Goal: Complete application form

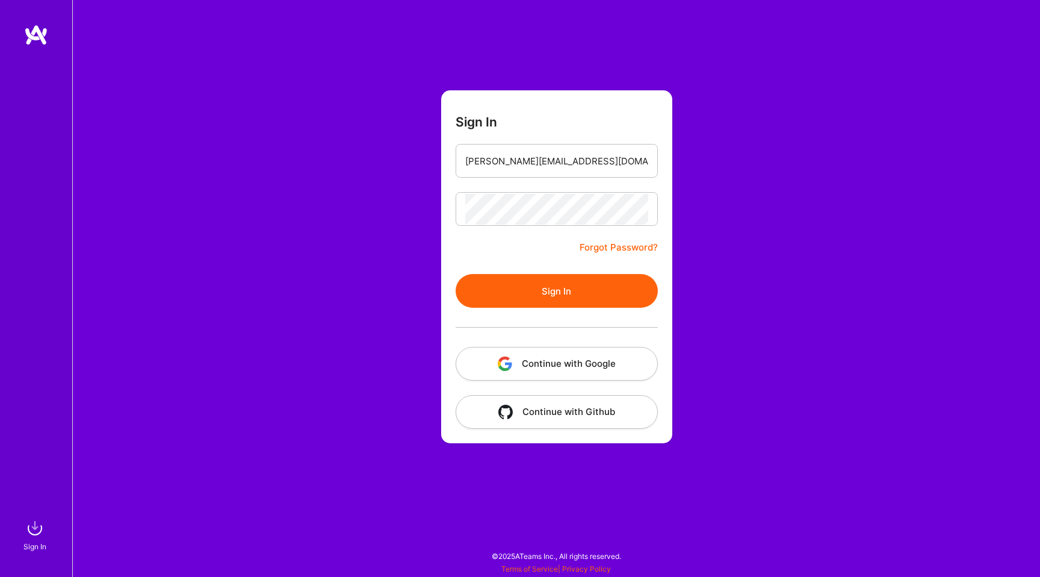
click at [533, 361] on button "Continue with Google" at bounding box center [557, 364] width 202 height 34
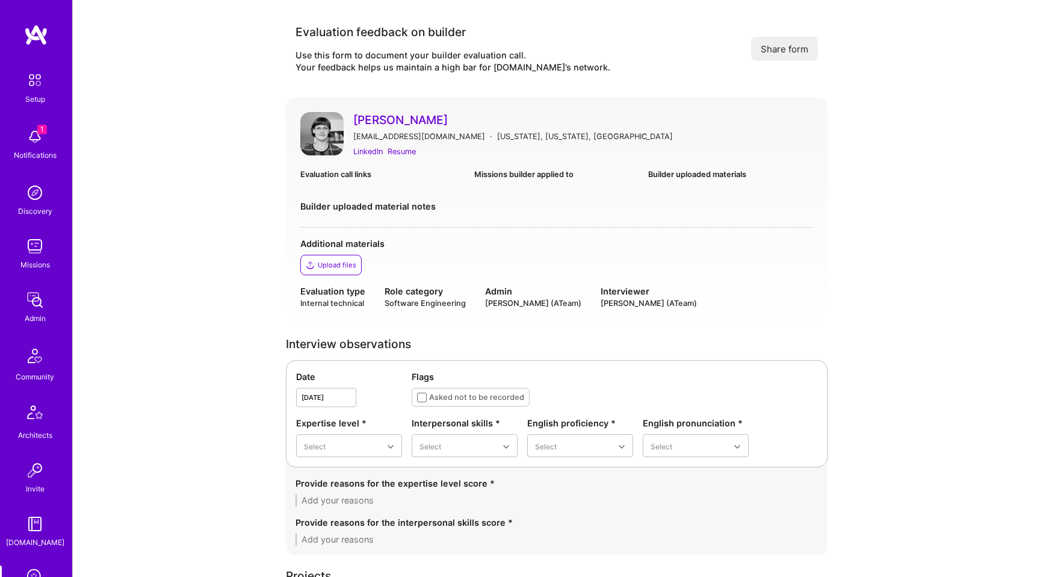
click at [377, 118] on link "[PERSON_NAME]" at bounding box center [583, 120] width 460 height 16
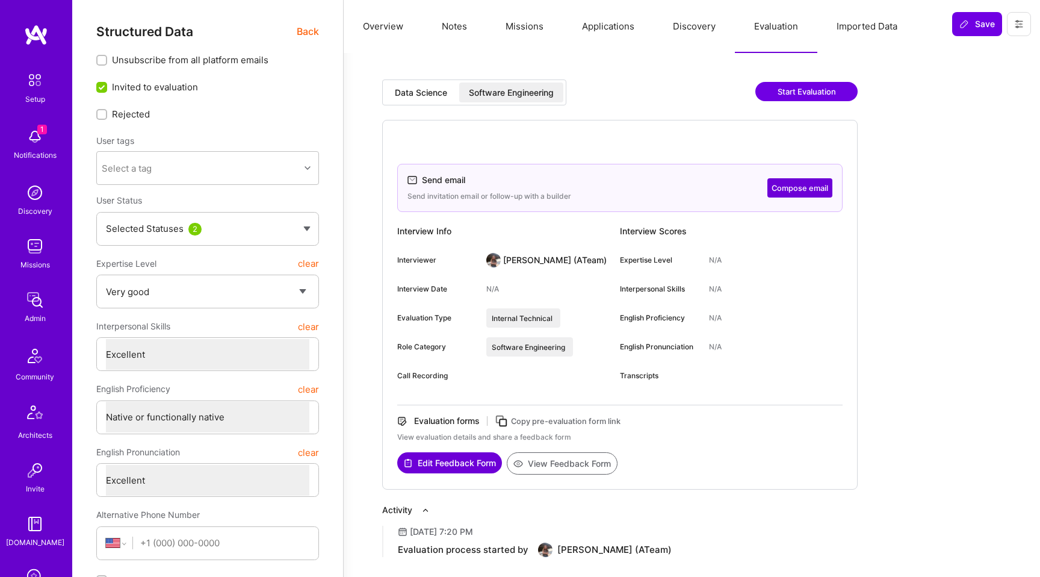
select select "5"
select select "7"
select select "US"
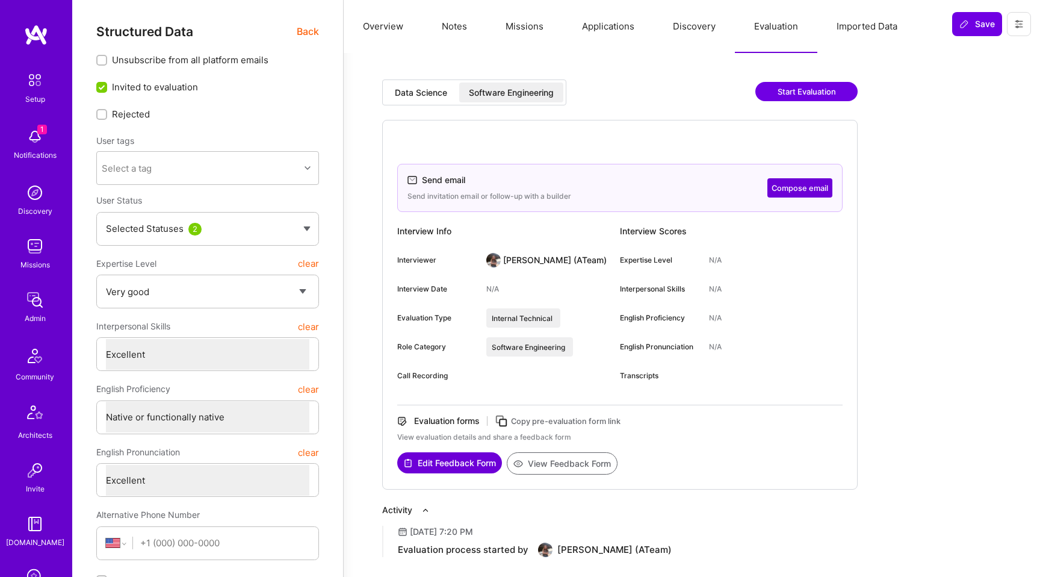
select select "Right Now"
click at [449, 468] on button "Edit Feedback Form" at bounding box center [449, 462] width 105 height 21
click at [412, 101] on div "Data Science" at bounding box center [421, 92] width 72 height 20
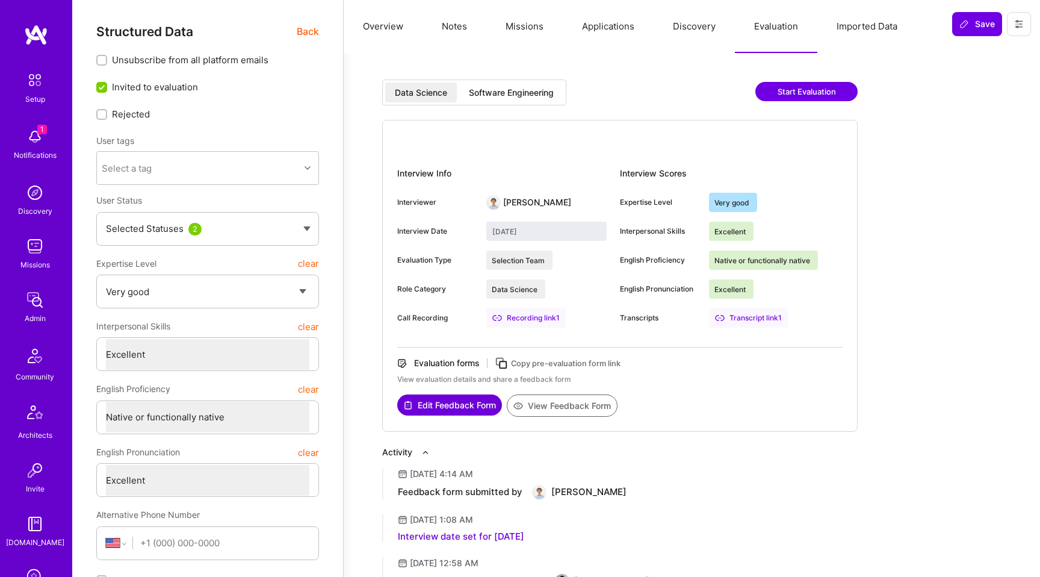
click at [412, 95] on div "Data Science" at bounding box center [421, 93] width 52 height 12
click at [450, 407] on button "Edit Feedback Form" at bounding box center [449, 404] width 105 height 21
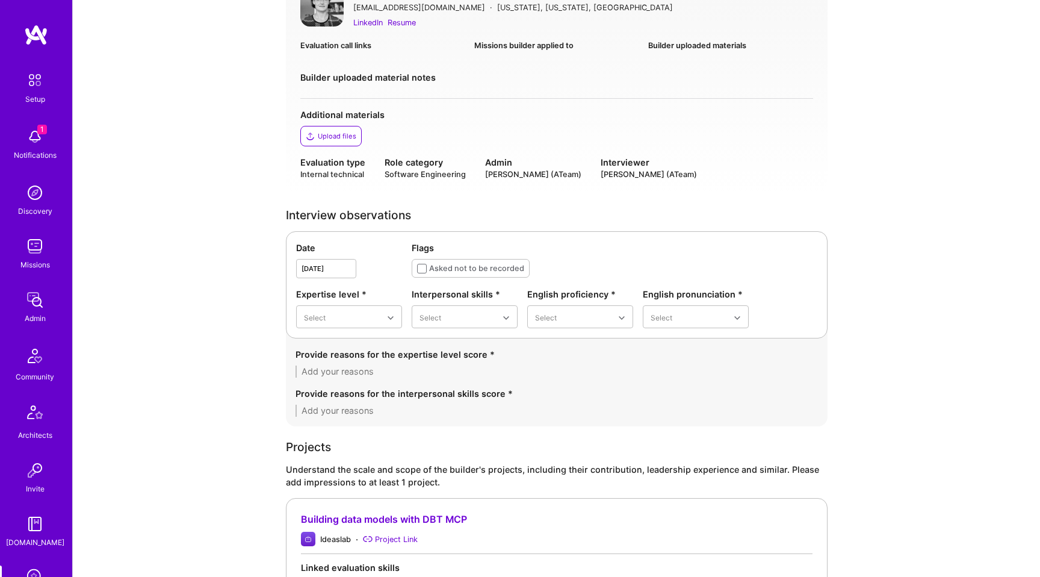
scroll to position [132, 0]
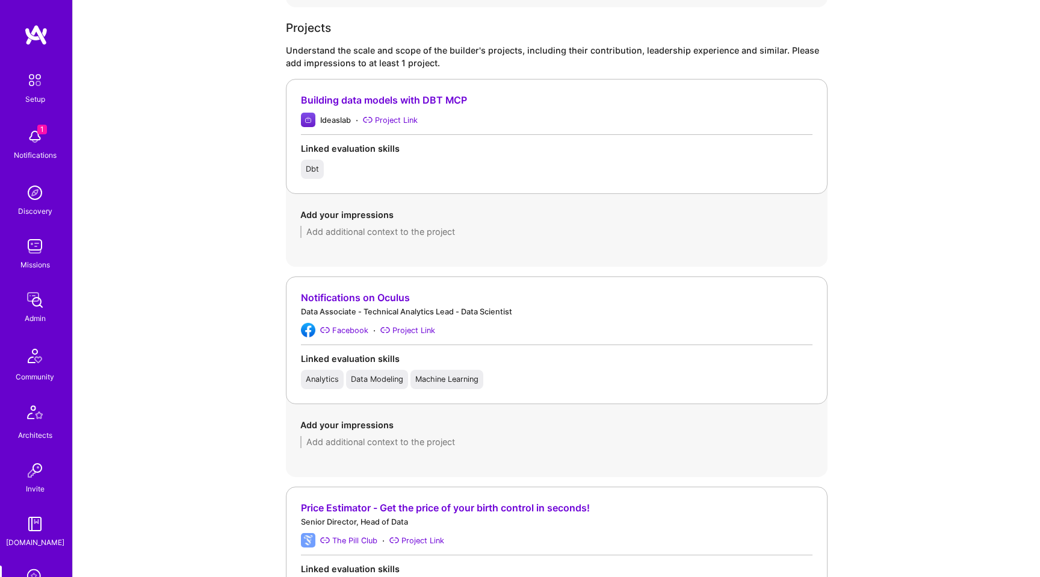
scroll to position [640, 0]
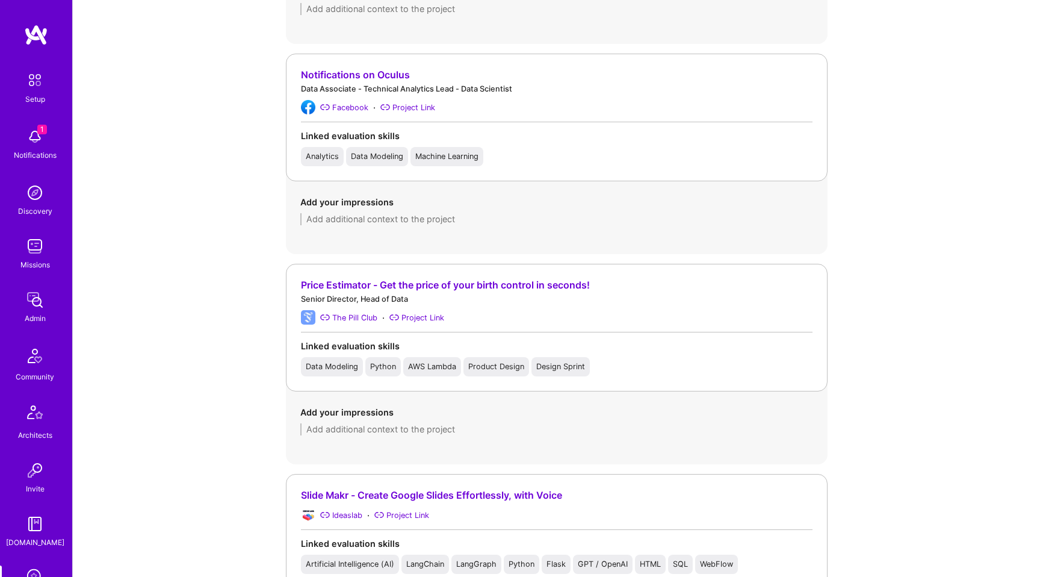
scroll to position [903, 0]
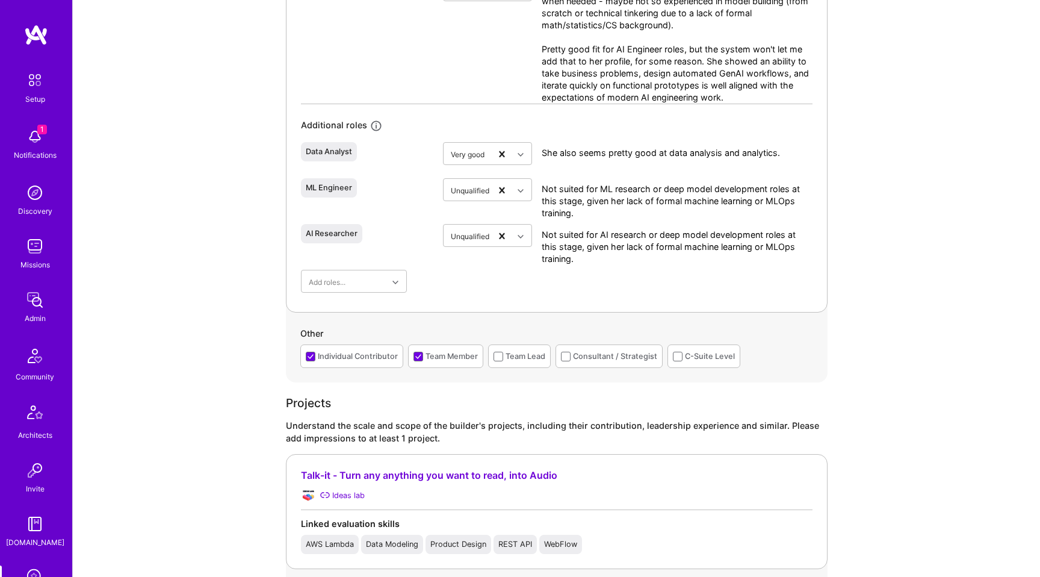
scroll to position [725, 0]
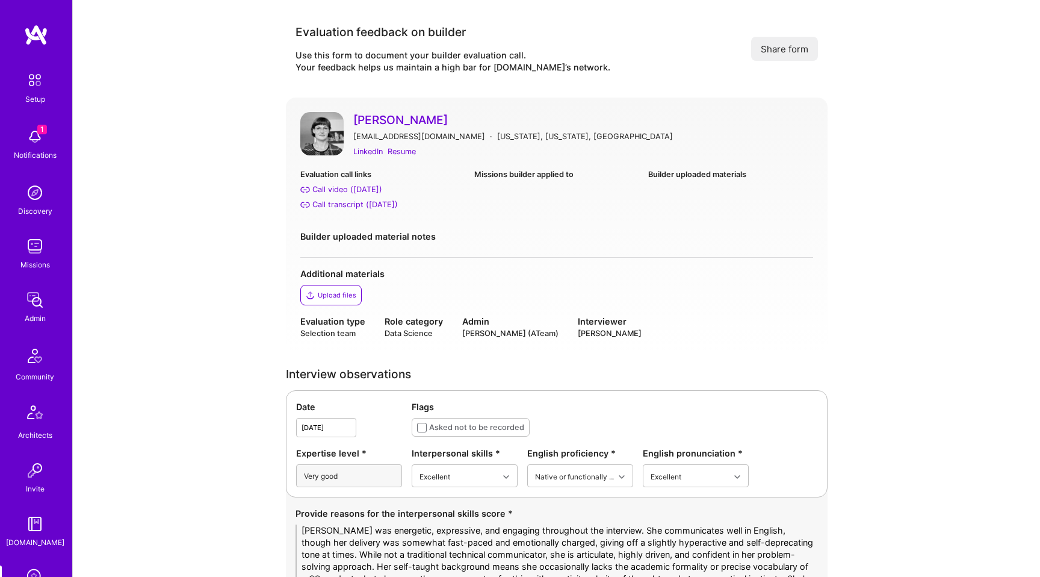
scroll to position [570, 0]
